Goal: Information Seeking & Learning: Check status

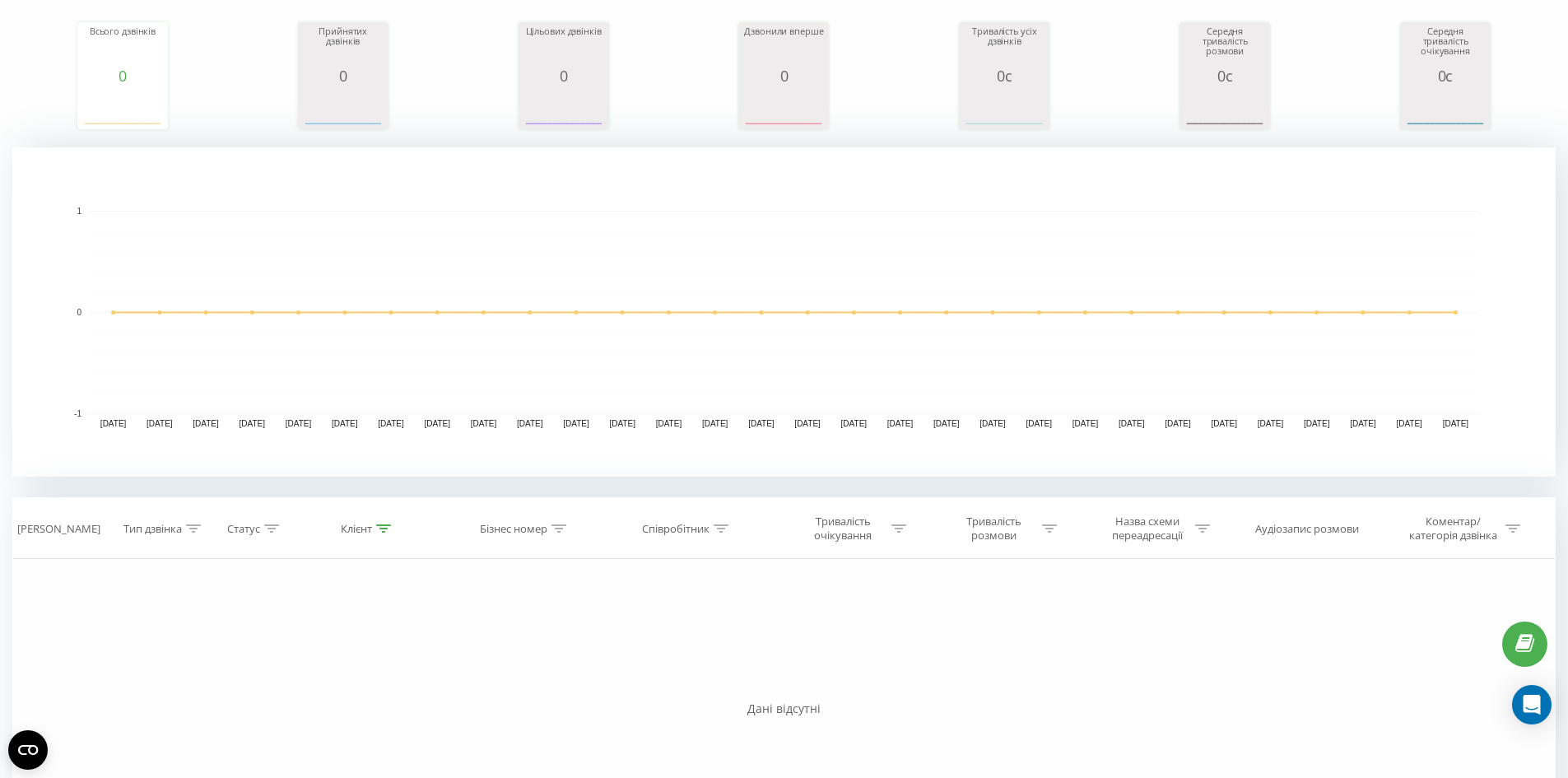
scroll to position [379, 0]
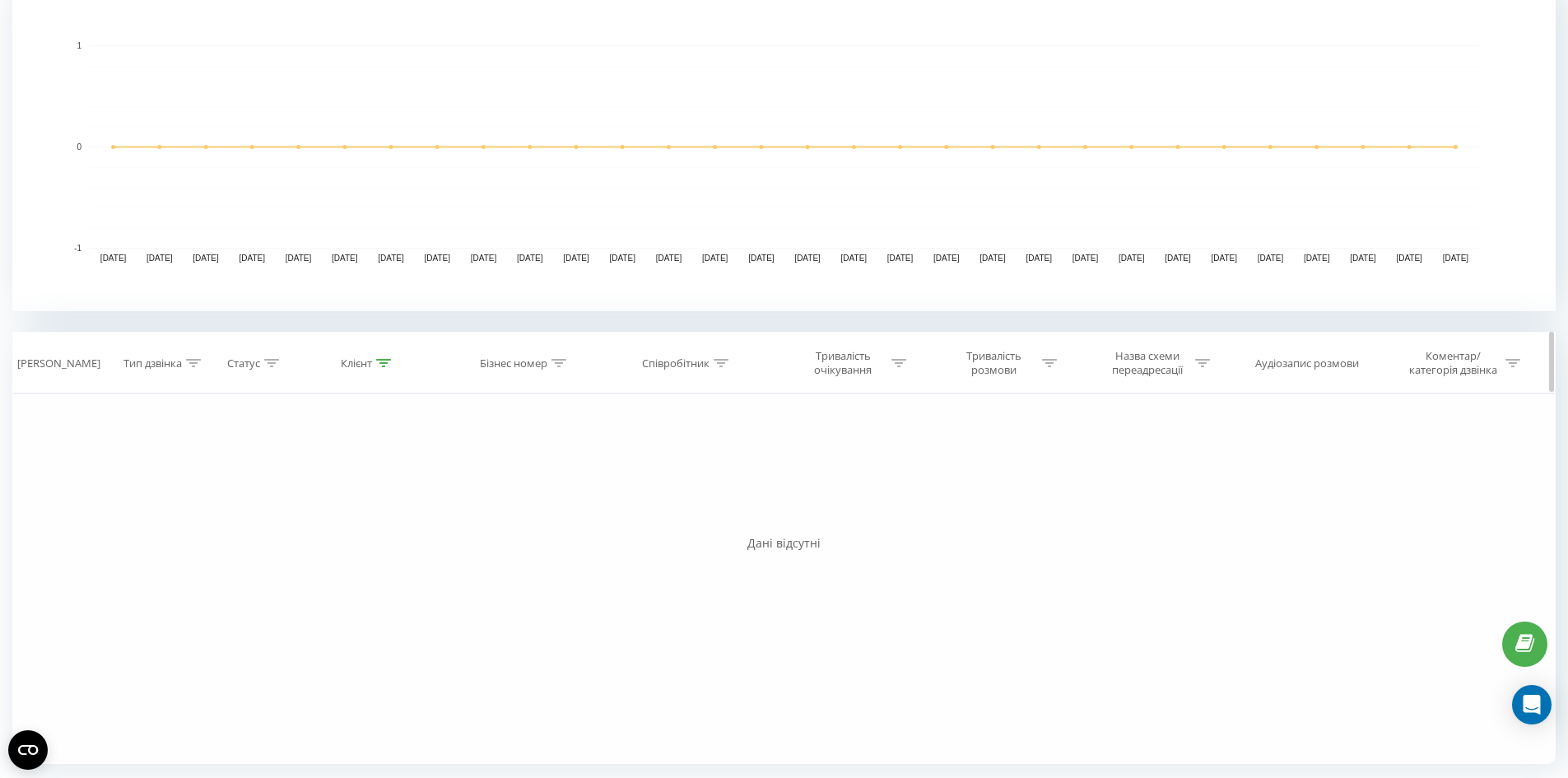
click at [386, 355] on th "Клієнт" at bounding box center [367, 362] width 156 height 61
drag, startPoint x: 386, startPoint y: 357, endPoint x: 375, endPoint y: 423, distance: 66.9
click at [385, 363] on div at bounding box center [383, 363] width 15 height 14
drag, startPoint x: 340, startPoint y: 501, endPoint x: 338, endPoint y: 509, distance: 8.2
click at [339, 502] on div "Скасувати OK" at bounding box center [369, 513] width 145 height 37
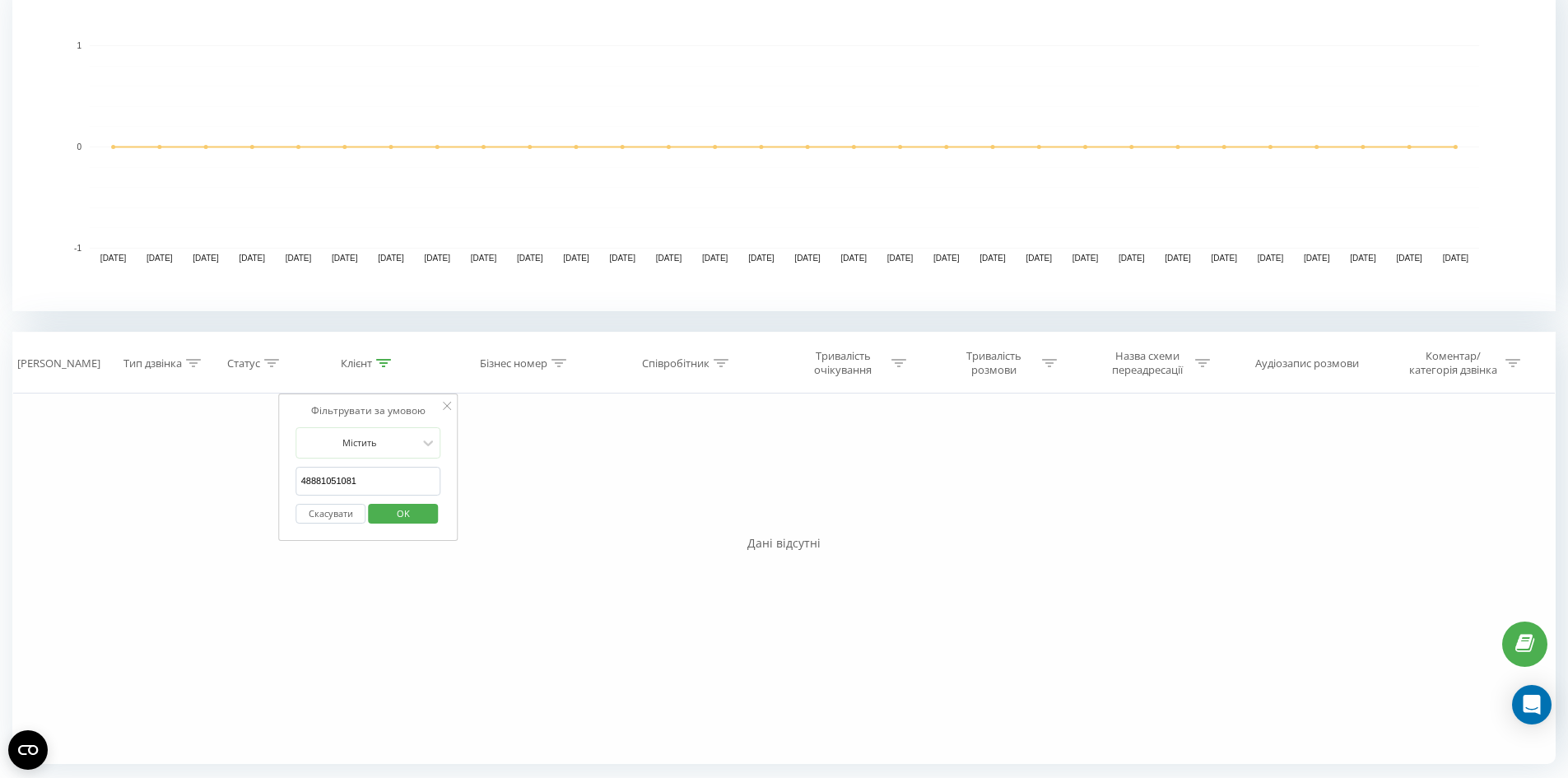
click at [338, 509] on button "Скасувати" at bounding box center [331, 514] width 70 height 21
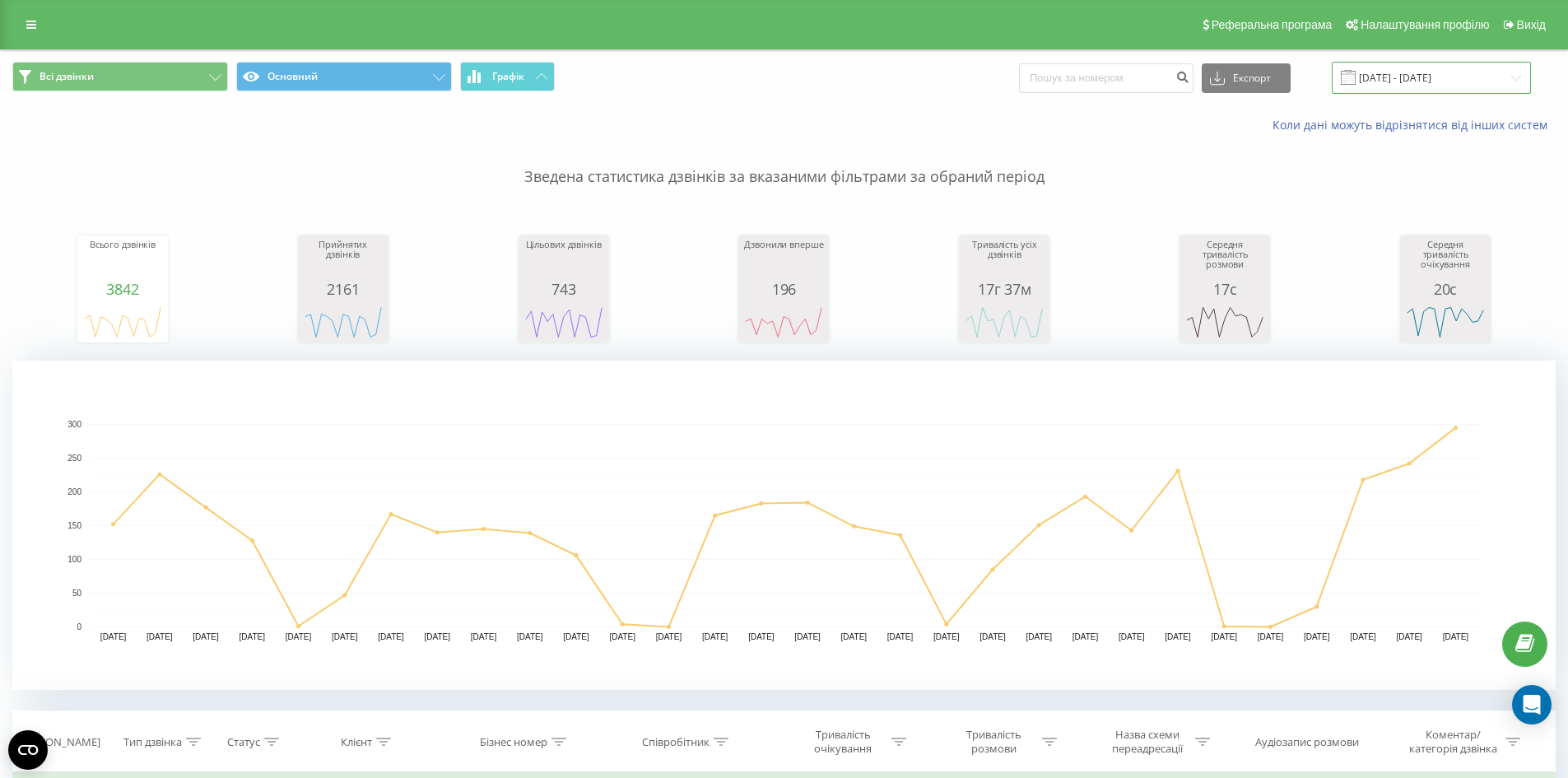
click at [1462, 93] on input "[DATE] - [DATE]" at bounding box center [1431, 78] width 199 height 32
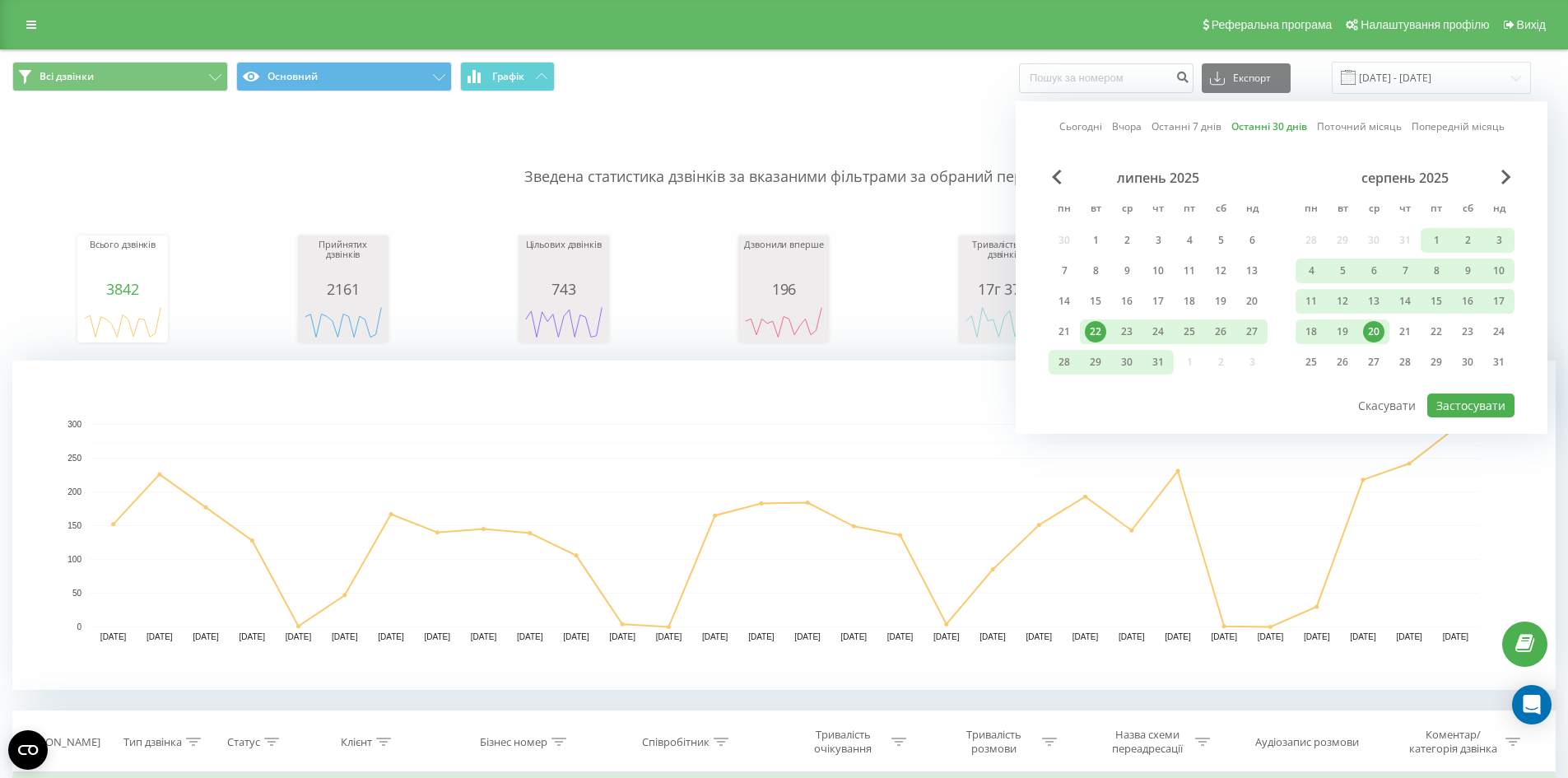
click at [1374, 331] on div "20" at bounding box center [1374, 332] width 22 height 22
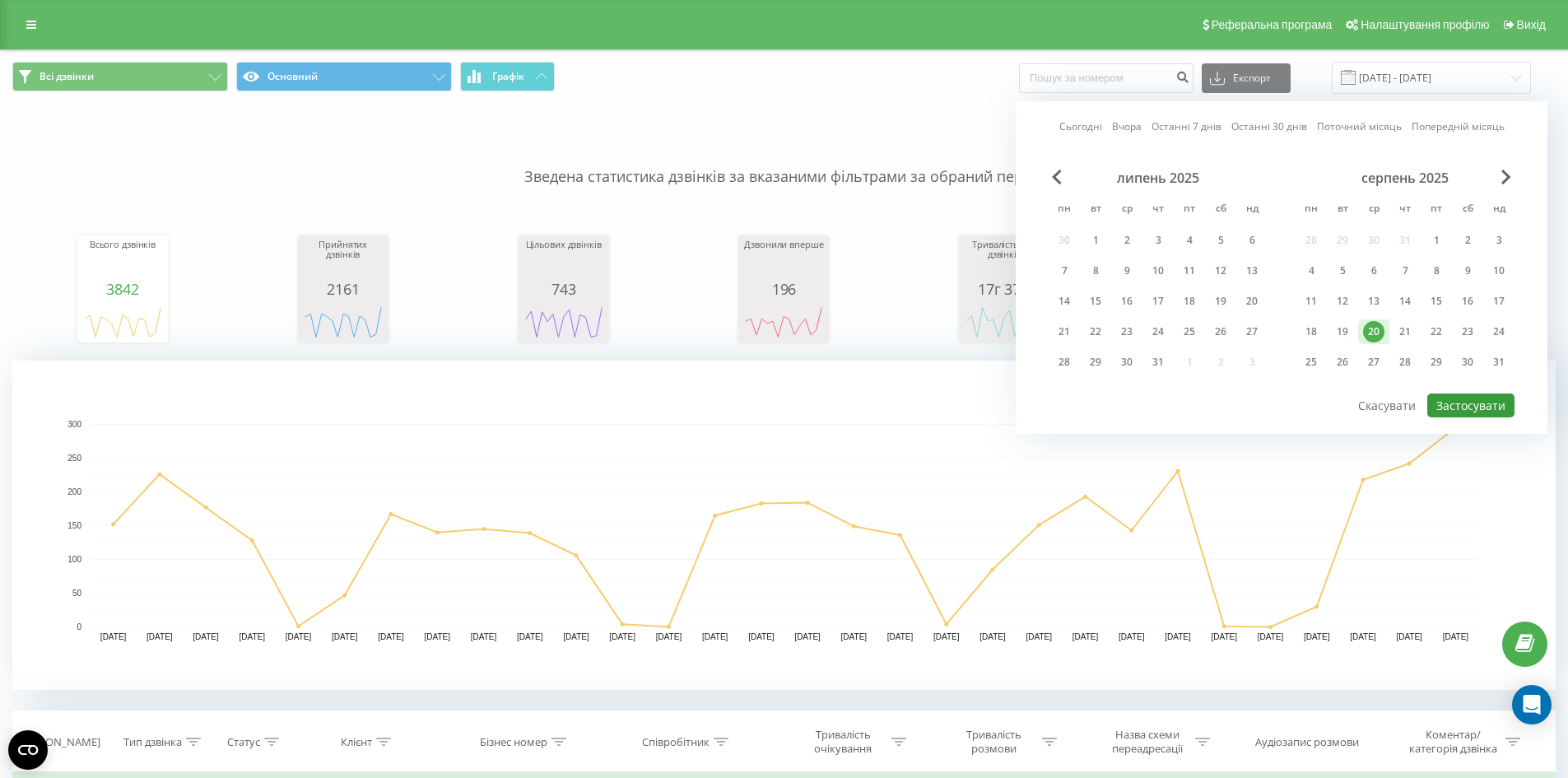
click at [1457, 396] on button "Застосувати" at bounding box center [1471, 406] width 87 height 24
type input "[DATE] - [DATE]"
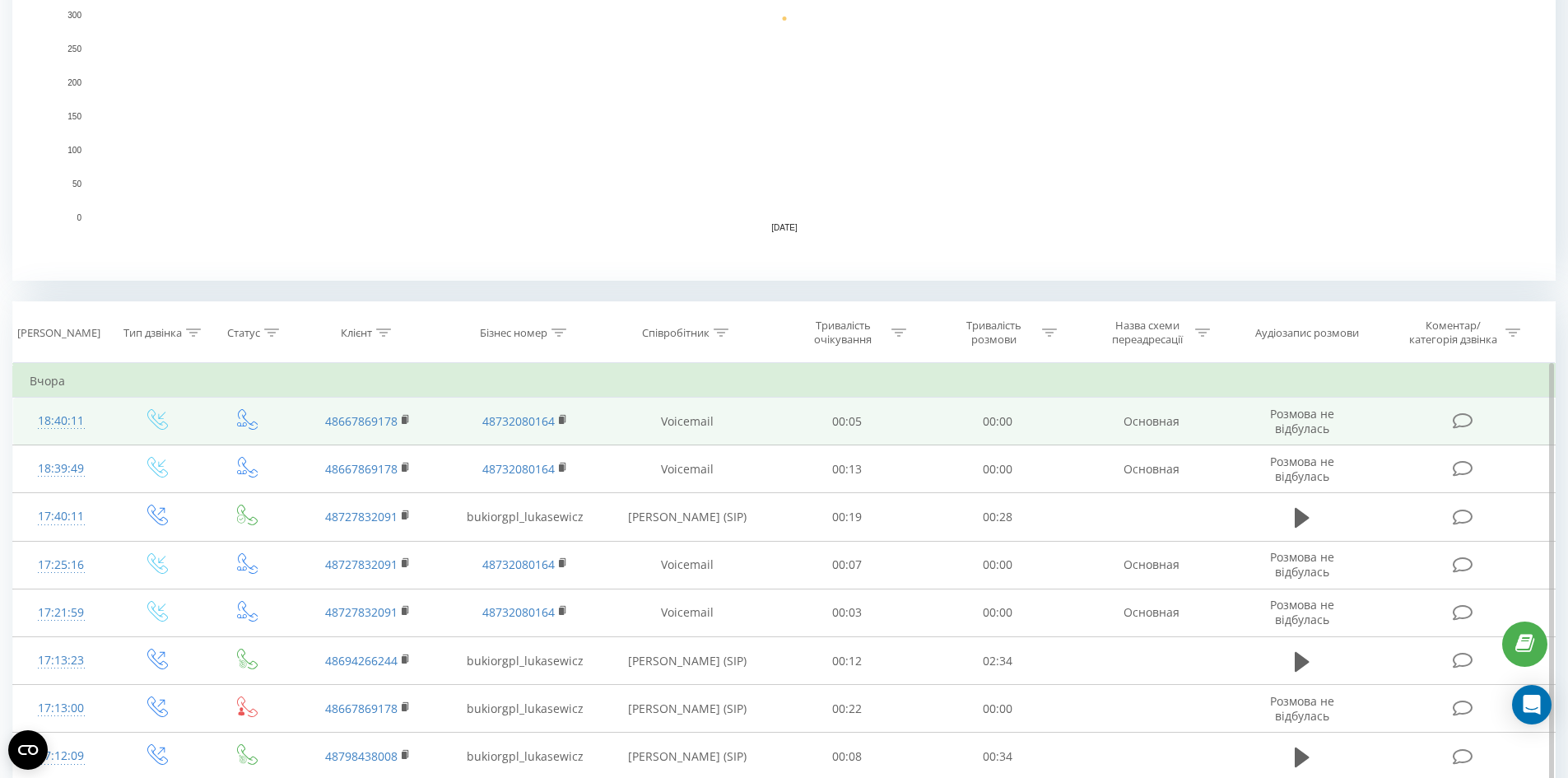
scroll to position [412, 0]
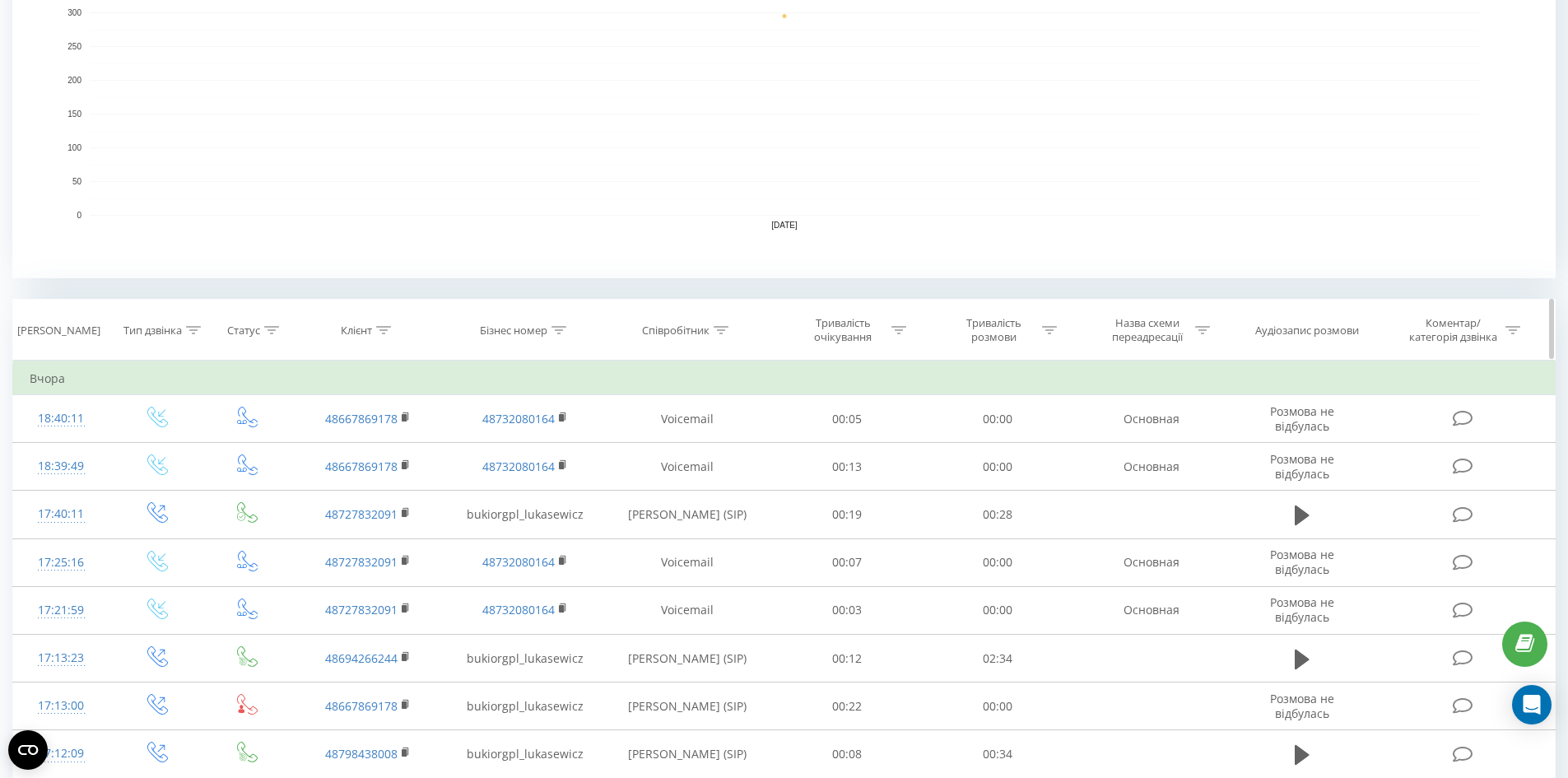
click at [720, 335] on div at bounding box center [721, 330] width 15 height 14
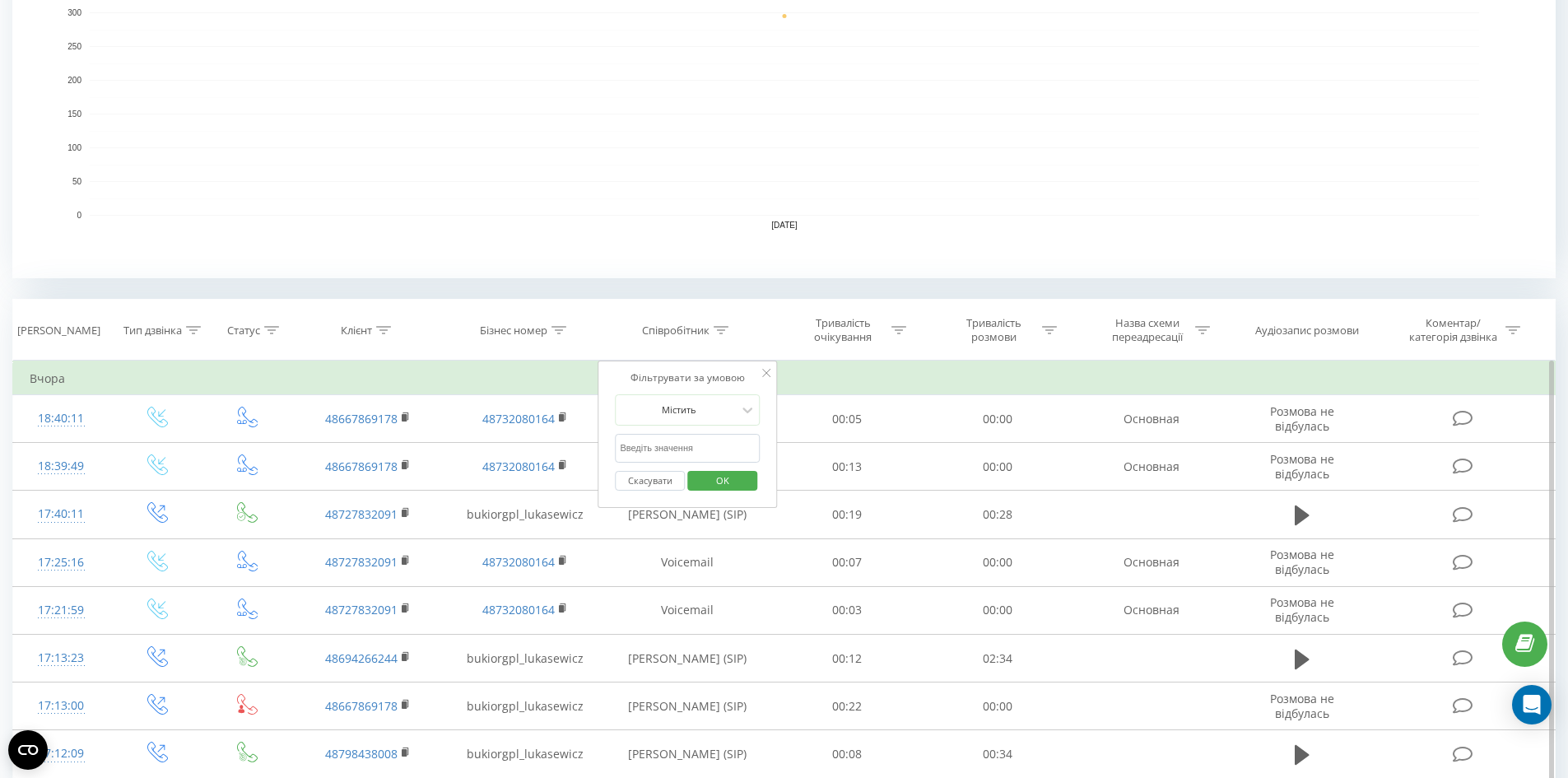
click at [690, 439] on input "text" at bounding box center [687, 448] width 145 height 29
type input "[PERSON_NAME]"
click at [727, 485] on span "OK" at bounding box center [722, 481] width 46 height 26
